Goal: Check status: Check status

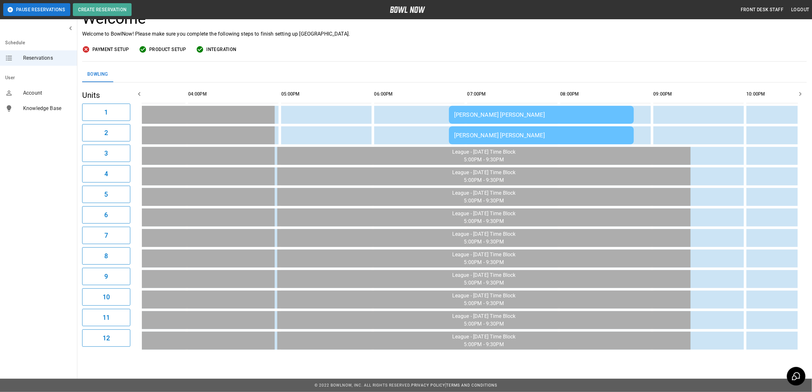
click at [471, 111] on div "[PERSON_NAME] [PERSON_NAME]" at bounding box center [541, 114] width 175 height 7
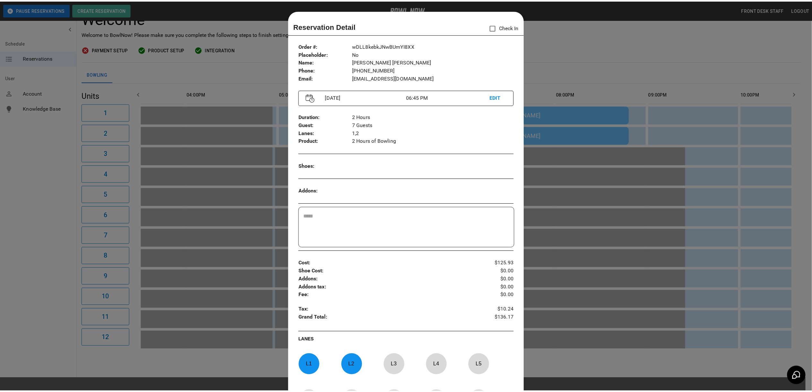
scroll to position [10, 0]
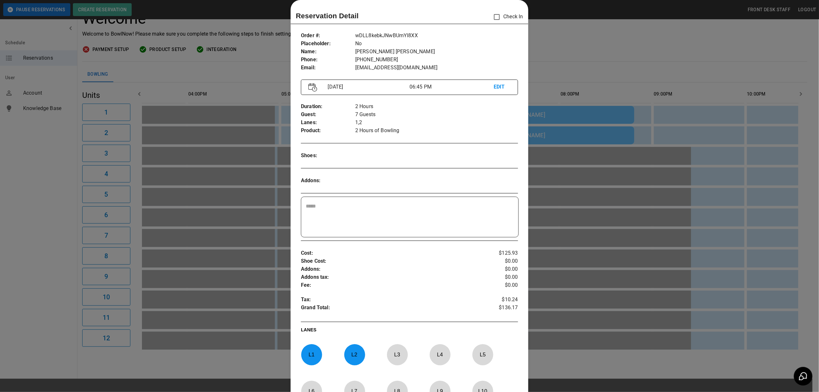
drag, startPoint x: 582, startPoint y: 41, endPoint x: 578, endPoint y: 44, distance: 4.9
click at [581, 42] on div at bounding box center [409, 196] width 819 height 392
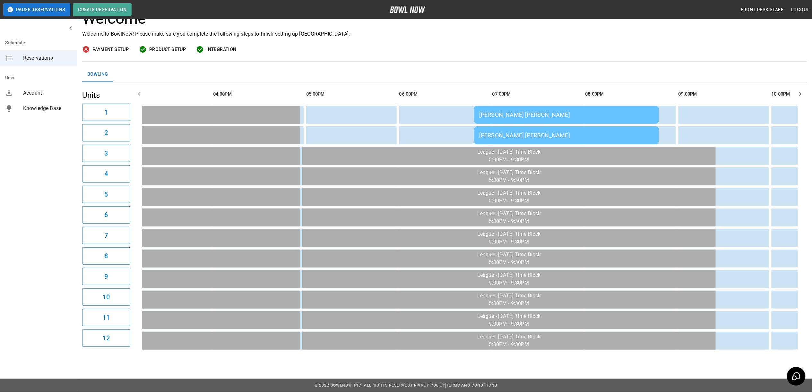
scroll to position [0, 412]
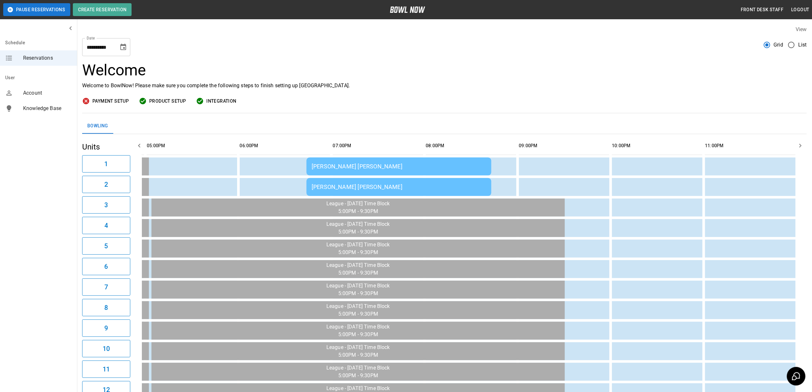
click at [125, 45] on icon "Choose date, selected date is Oct 11, 2025" at bounding box center [123, 47] width 6 height 6
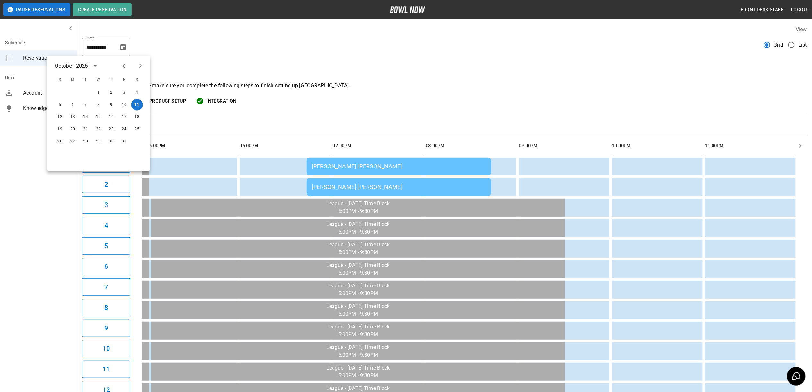
drag, startPoint x: 288, startPoint y: 42, endPoint x: 232, endPoint y: 49, distance: 56.3
click at [287, 42] on div "**********" at bounding box center [444, 44] width 725 height 23
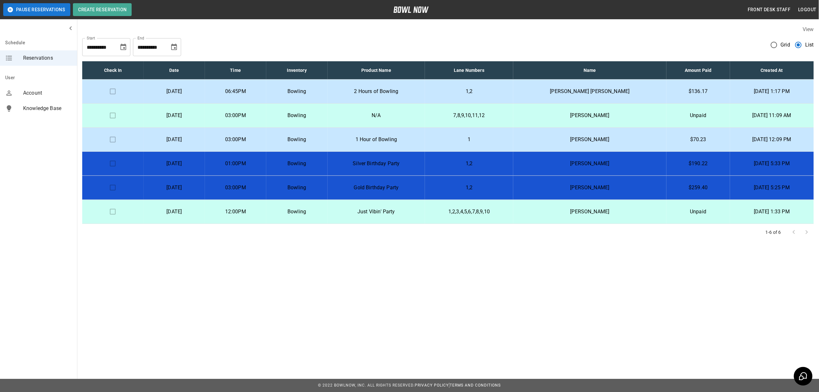
click at [388, 113] on p "N/A" at bounding box center [376, 116] width 87 height 8
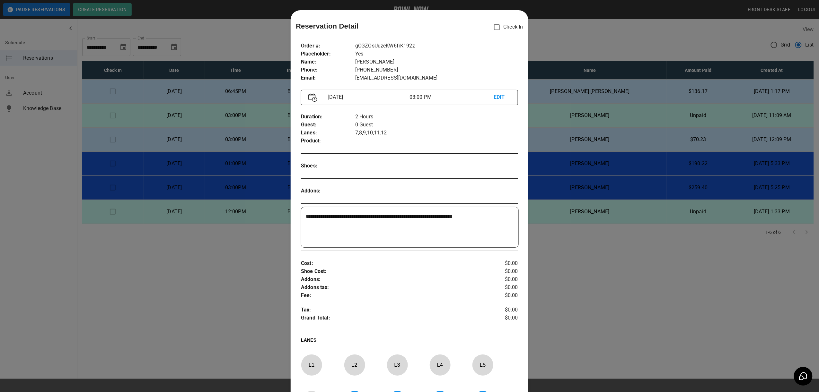
scroll to position [10, 0]
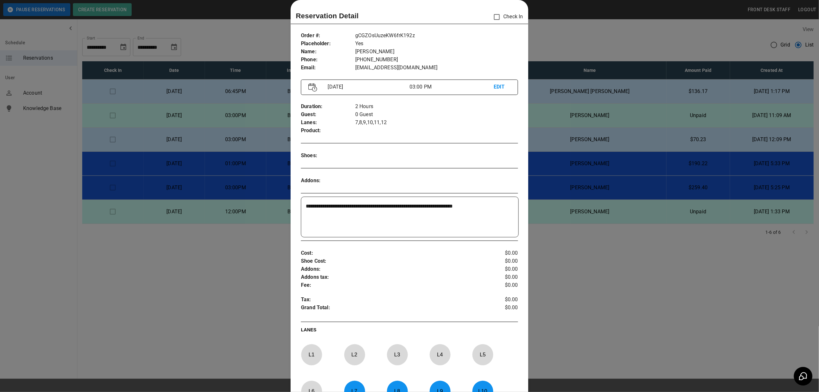
click at [668, 30] on div at bounding box center [409, 196] width 819 height 392
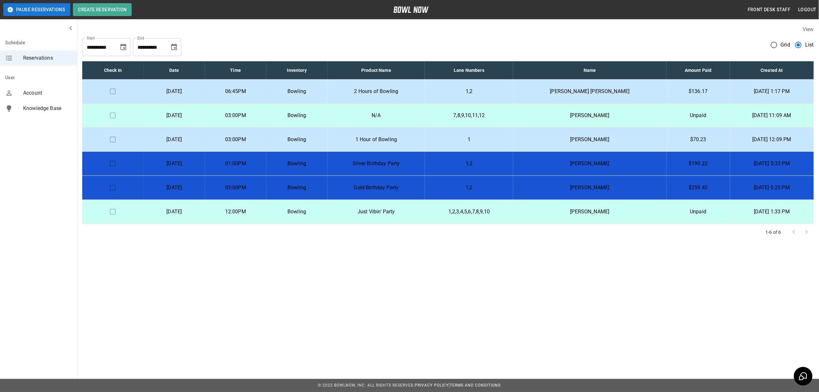
click at [171, 50] on icon "Choose date, selected date is Nov 11, 2025" at bounding box center [174, 47] width 8 height 8
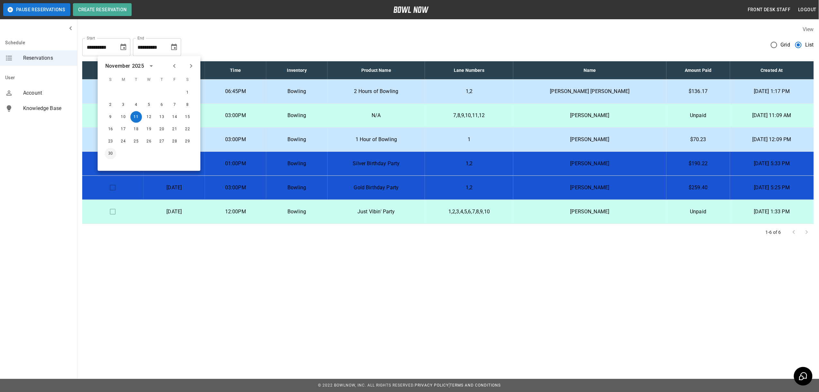
click at [110, 153] on button "30" at bounding box center [111, 154] width 12 height 12
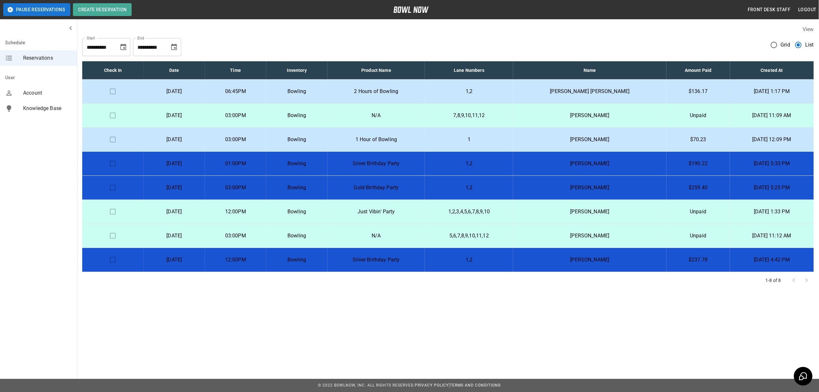
click at [174, 48] on icon "Choose date, selected date is Nov 30, 2025" at bounding box center [174, 47] width 6 height 6
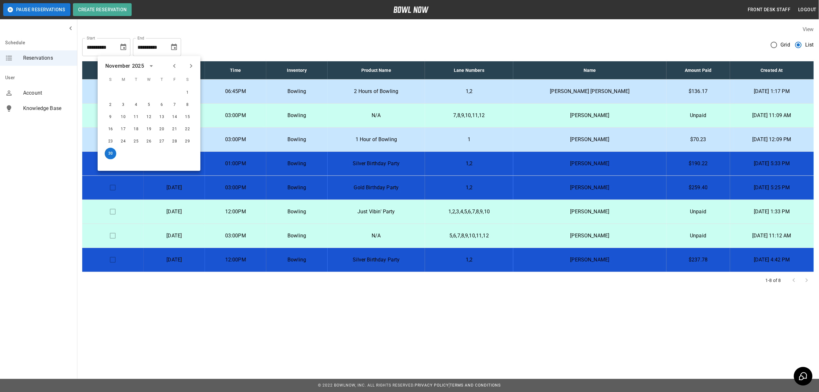
click at [194, 67] on icon "Next month" at bounding box center [191, 66] width 8 height 8
click at [149, 141] on button "31" at bounding box center [149, 142] width 12 height 12
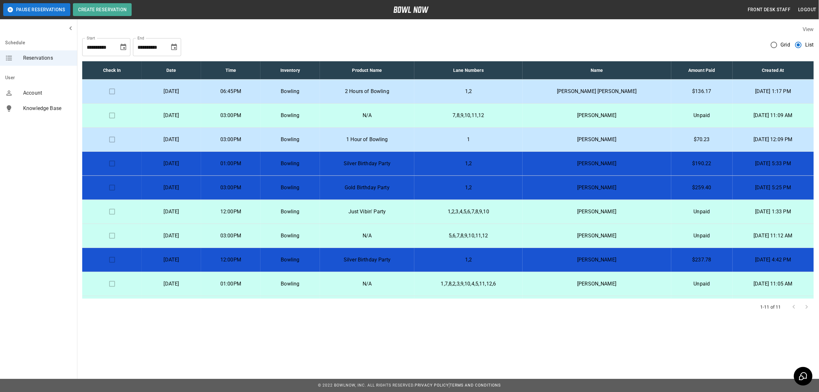
click at [201, 290] on td "Friday, December 5th" at bounding box center [171, 284] width 59 height 24
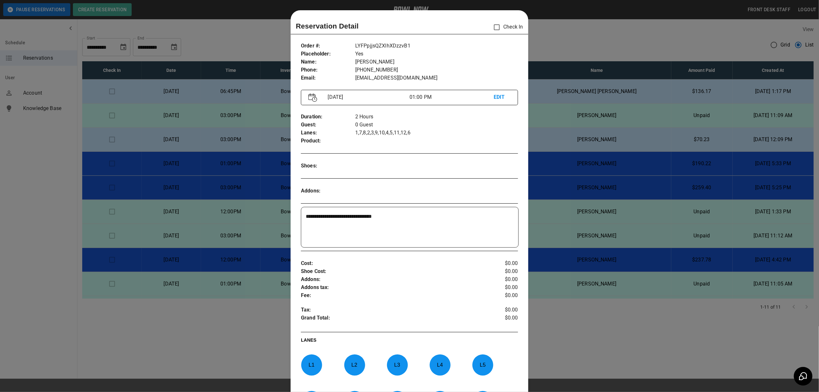
scroll to position [10, 0]
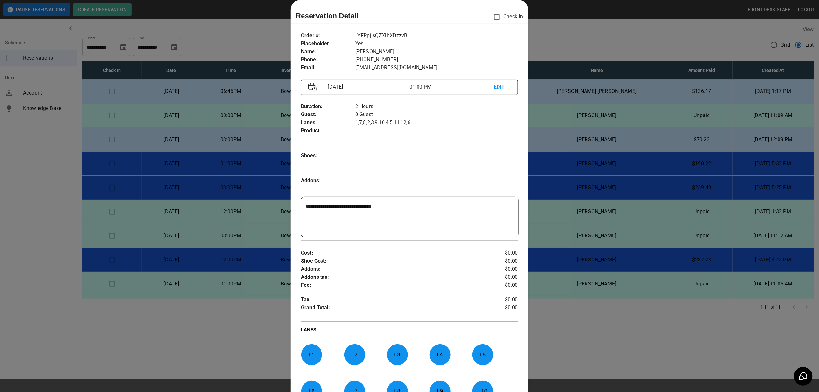
click at [578, 34] on div at bounding box center [409, 196] width 819 height 392
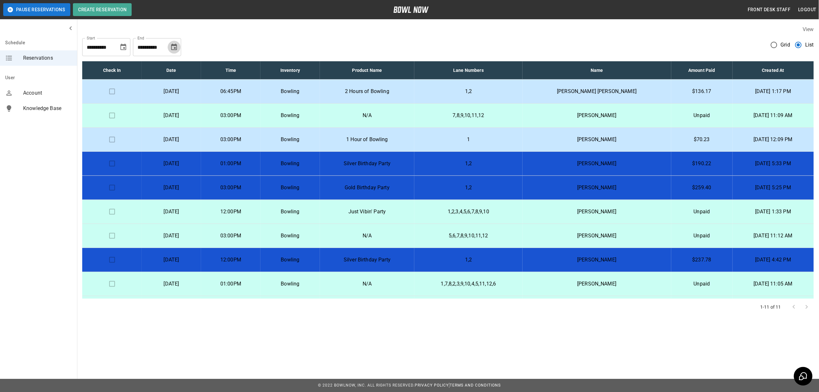
click at [177, 47] on icon "Choose date, selected date is Dec 31, 2025" at bounding box center [174, 47] width 6 height 6
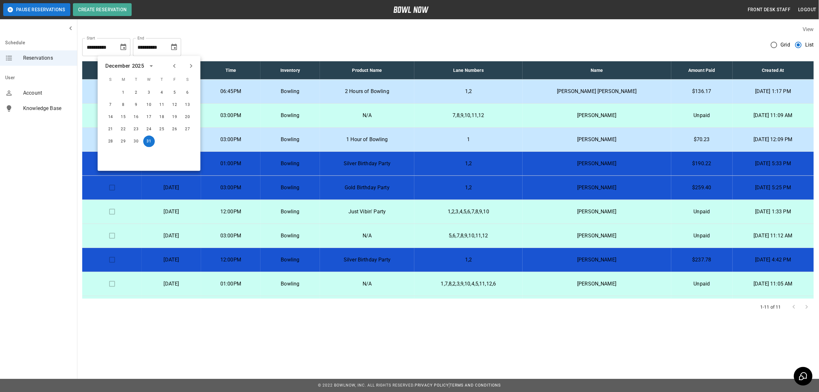
click at [187, 67] on icon "Next month" at bounding box center [191, 66] width 8 height 8
click at [612, 95] on td "[PERSON_NAME] [PERSON_NAME]" at bounding box center [596, 92] width 149 height 24
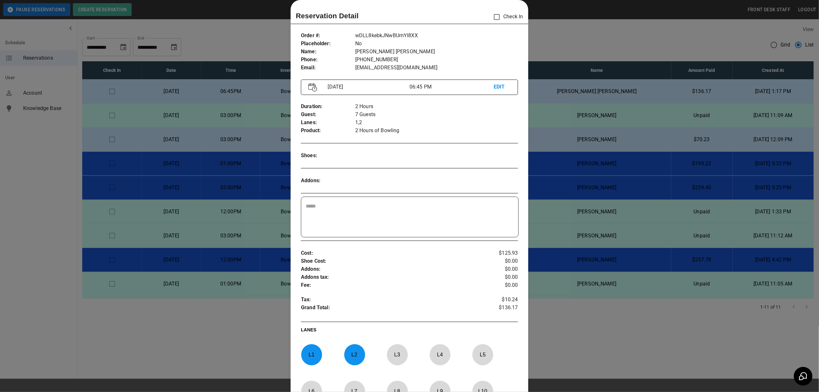
click at [582, 35] on div at bounding box center [409, 196] width 819 height 392
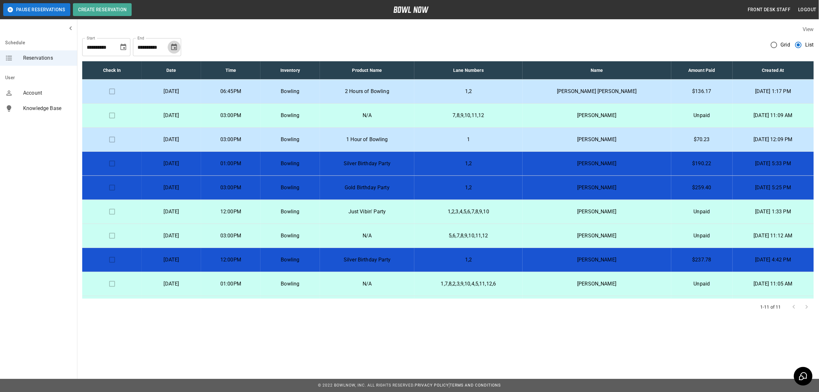
click at [178, 49] on button "Choose date, selected date is Dec 31, 2025" at bounding box center [174, 47] width 13 height 13
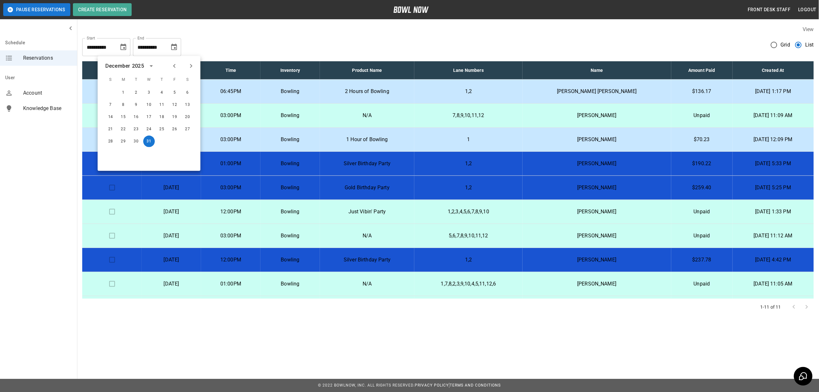
click at [174, 68] on icon "Previous month" at bounding box center [174, 66] width 8 height 8
click at [174, 69] on icon "Previous month" at bounding box center [174, 66] width 8 height 8
click at [186, 107] on button "11" at bounding box center [188, 105] width 12 height 12
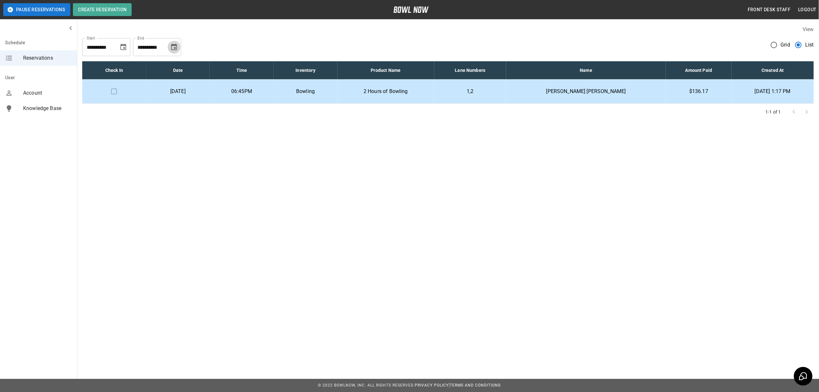
click at [175, 49] on icon "Choose date, selected date is Oct 11, 2025" at bounding box center [174, 47] width 6 height 6
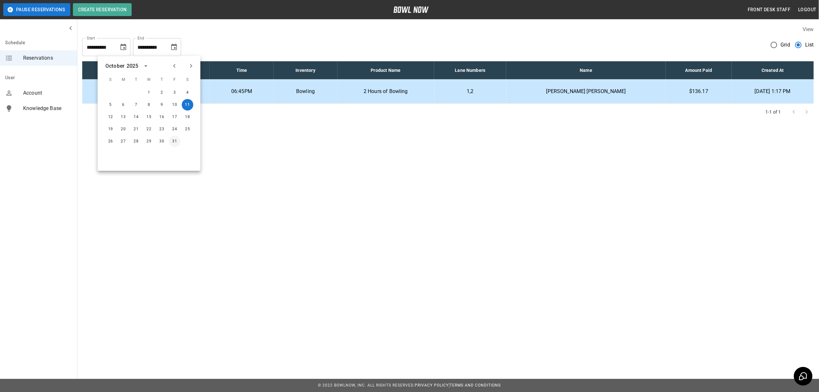
drag, startPoint x: 173, startPoint y: 142, endPoint x: 187, endPoint y: 143, distance: 14.1
click at [171, 142] on button "31" at bounding box center [175, 142] width 12 height 12
type input "**********"
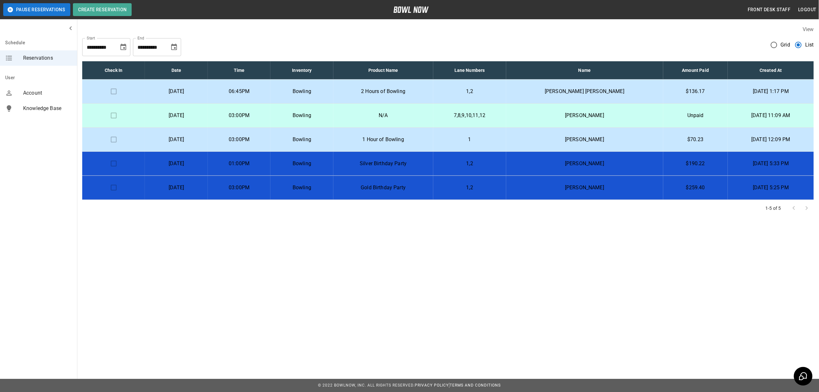
drag, startPoint x: 624, startPoint y: 32, endPoint x: 627, endPoint y: 30, distance: 3.9
click at [624, 32] on div "View" at bounding box center [447, 29] width 731 height 7
